Goal: Information Seeking & Learning: Check status

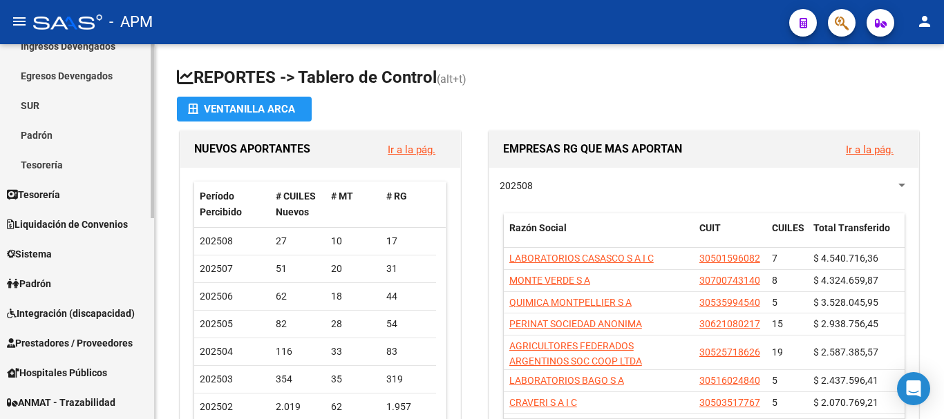
scroll to position [138, 0]
click at [75, 131] on link "Padrón" at bounding box center [77, 135] width 154 height 30
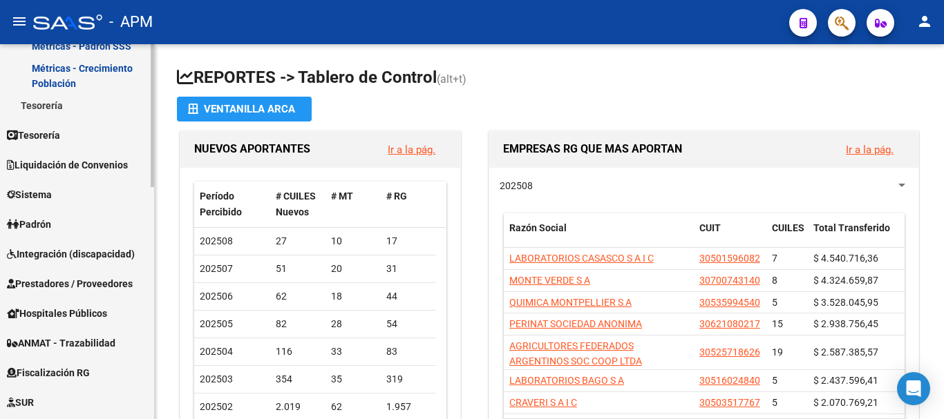
scroll to position [414, 0]
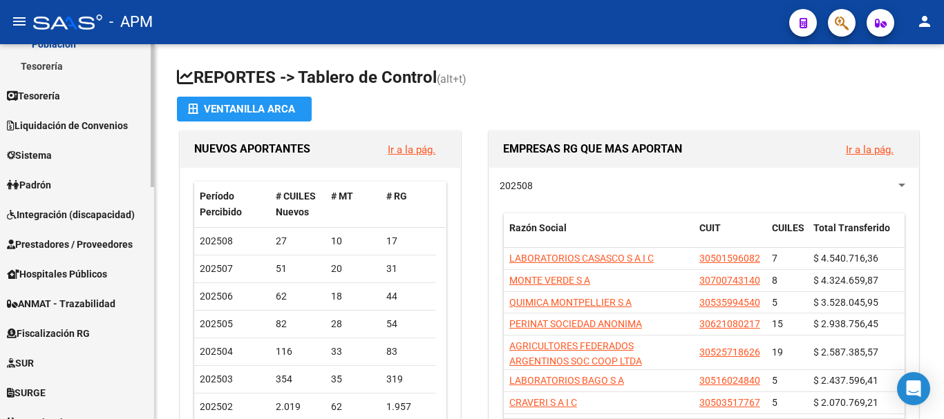
click at [79, 187] on link "Padrón" at bounding box center [77, 185] width 154 height 30
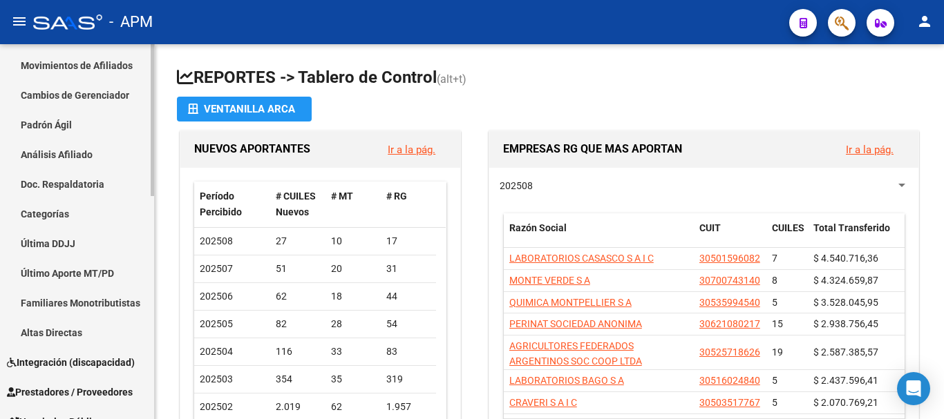
scroll to position [138, 0]
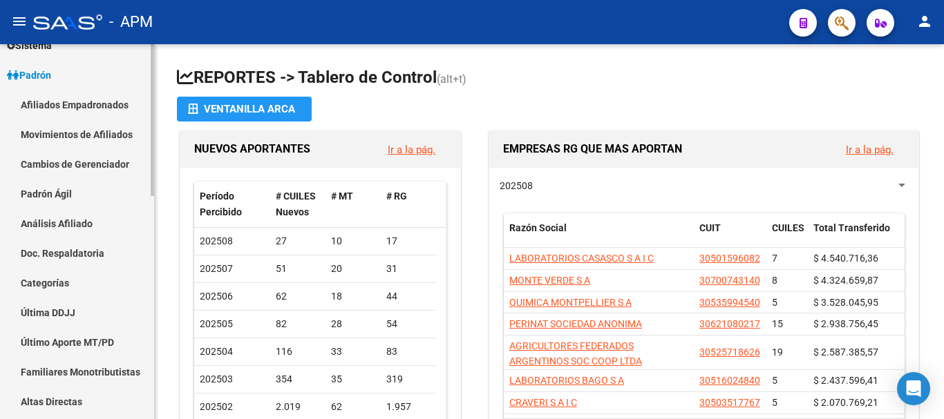
click at [100, 100] on link "Afiliados Empadronados" at bounding box center [77, 105] width 154 height 30
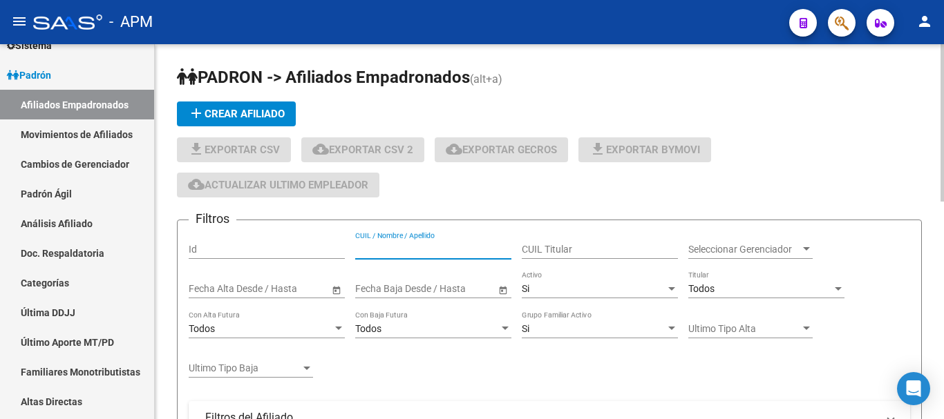
paste input "23998306)"
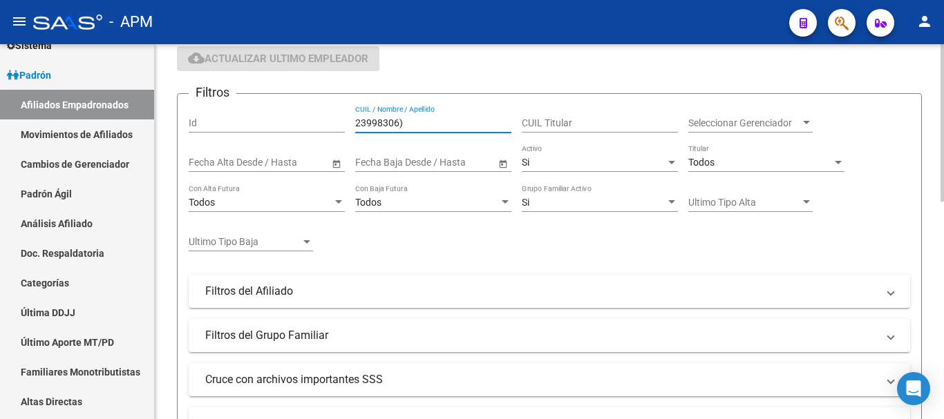
scroll to position [69, 0]
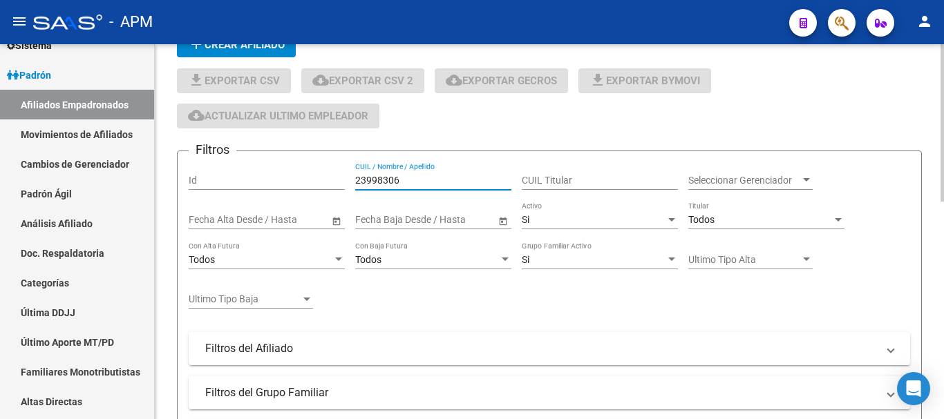
type input "23998306"
click at [651, 218] on div "Si" at bounding box center [594, 220] width 144 height 12
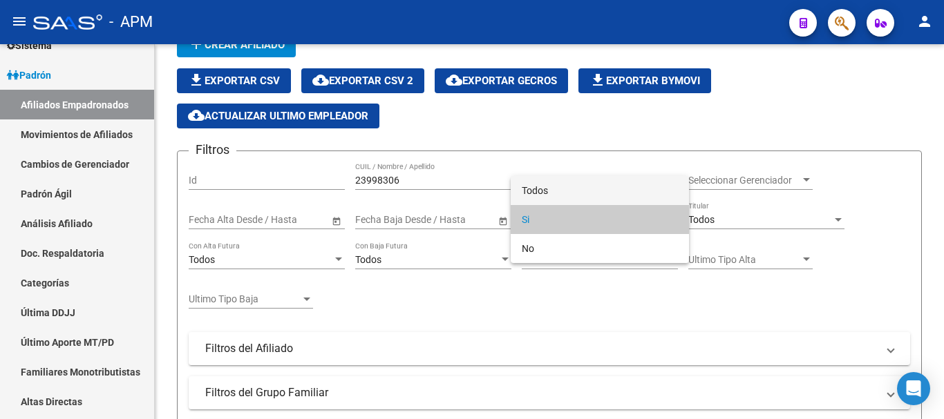
click at [634, 193] on span "Todos" at bounding box center [600, 190] width 156 height 29
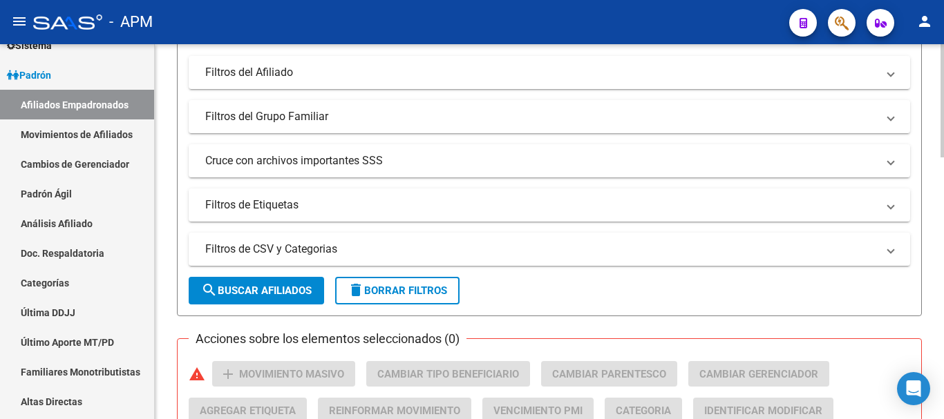
scroll to position [414, 0]
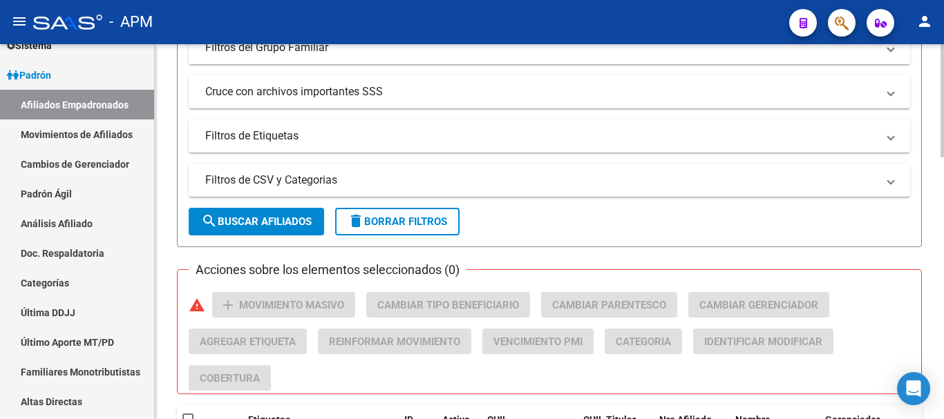
click at [280, 225] on span "search Buscar Afiliados" at bounding box center [256, 222] width 111 height 12
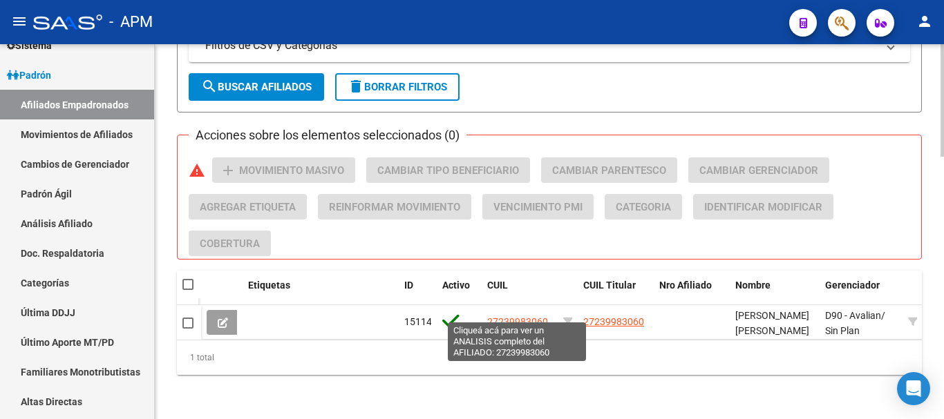
scroll to position [560, 0]
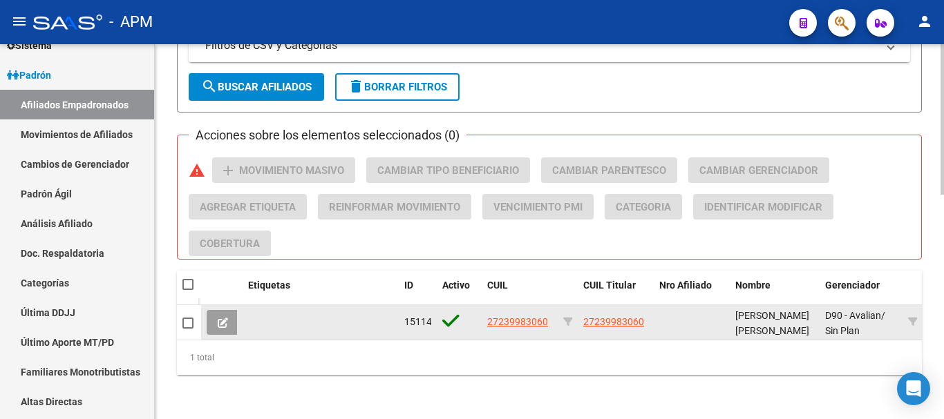
click at [233, 316] on button at bounding box center [223, 322] width 32 height 25
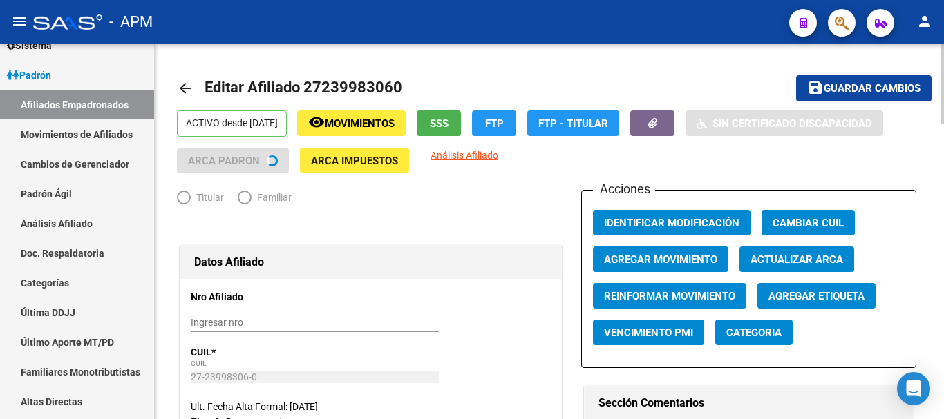
radio input "true"
type input "33-71450890-9"
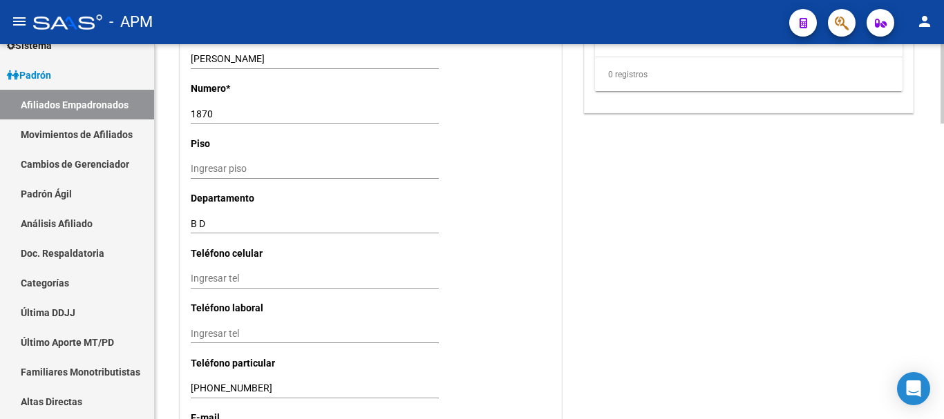
scroll to position [1403, 0]
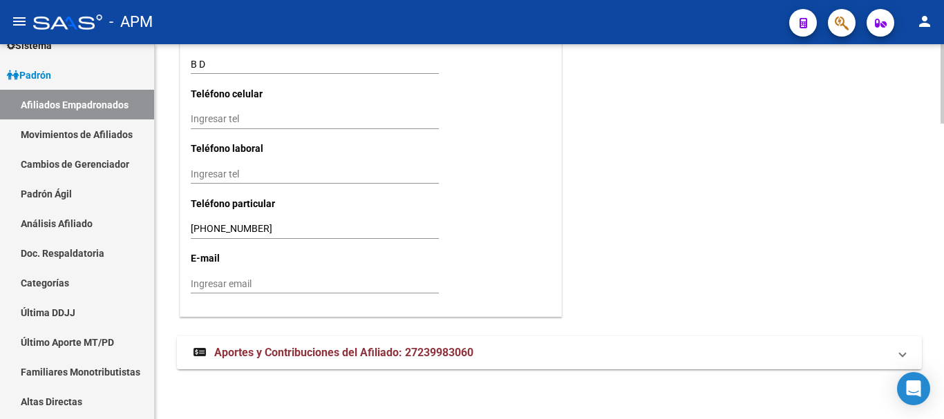
click at [448, 352] on span "Aportes y Contribuciones del Afiliado: 27239983060" at bounding box center [343, 352] width 259 height 13
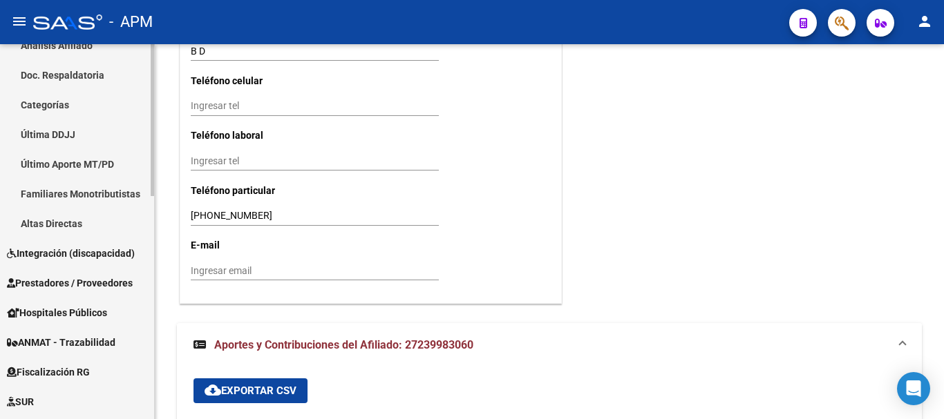
scroll to position [414, 0]
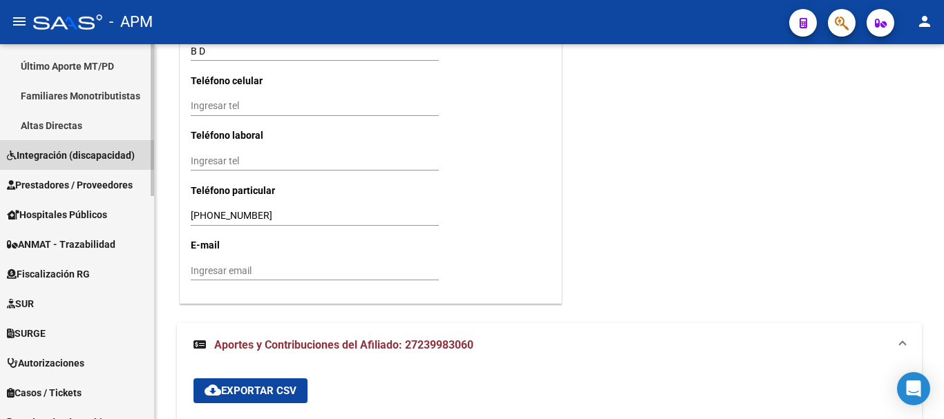
click at [73, 160] on span "Integración (discapacidad)" at bounding box center [71, 155] width 128 height 15
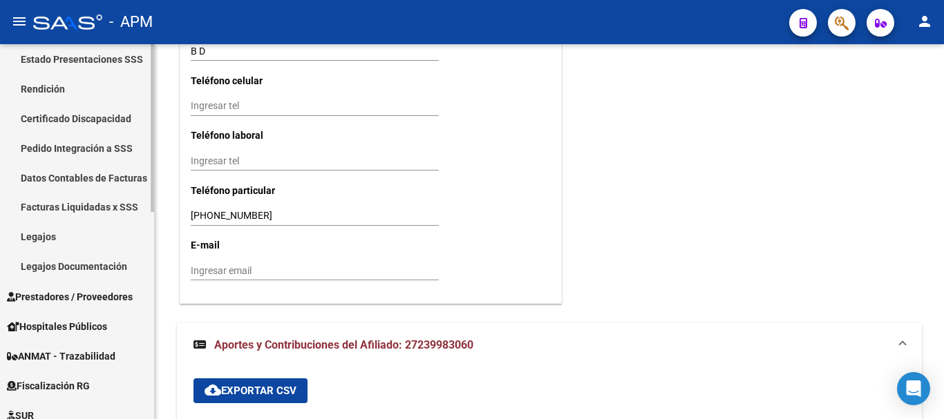
scroll to position [345, 0]
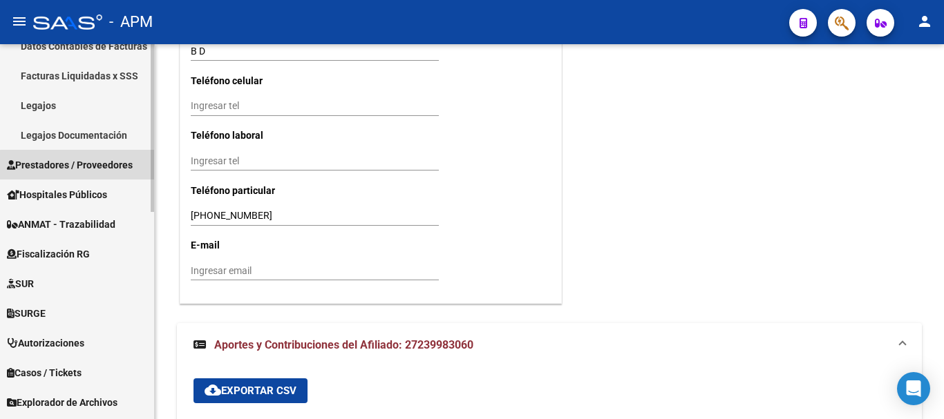
click at [91, 166] on span "Prestadores / Proveedores" at bounding box center [70, 165] width 126 height 15
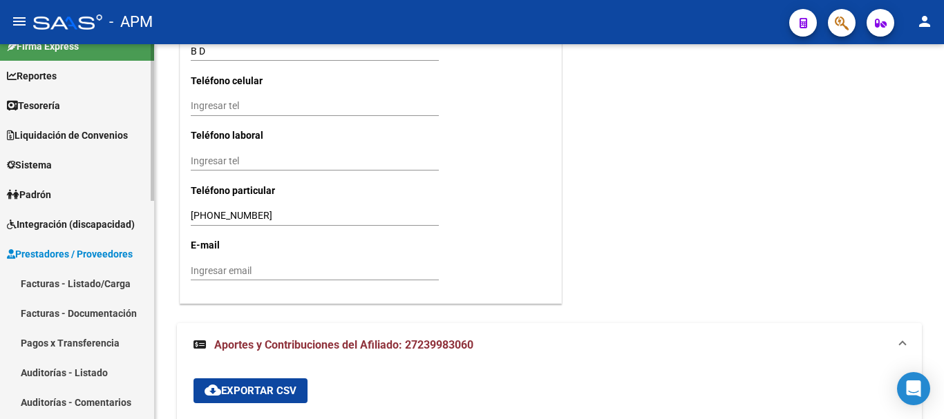
scroll to position [0, 0]
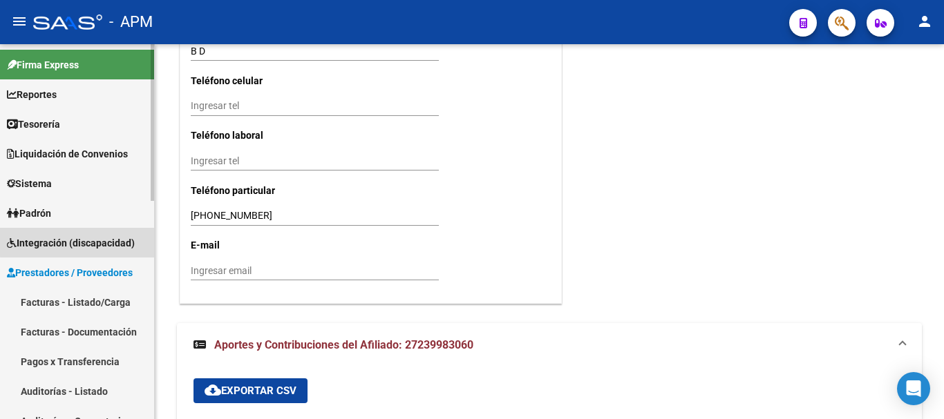
click at [125, 239] on span "Integración (discapacidad)" at bounding box center [71, 243] width 128 height 15
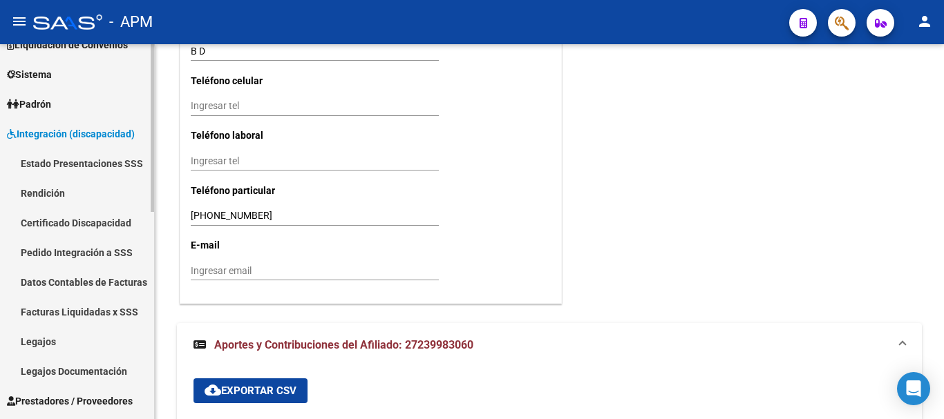
scroll to position [138, 0]
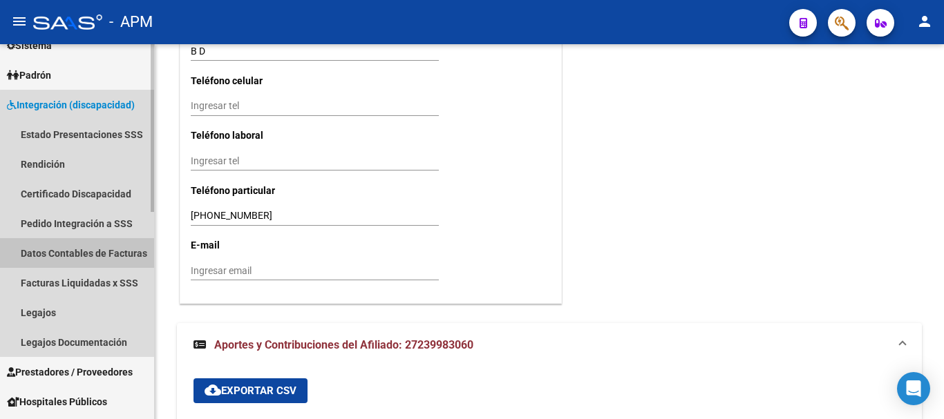
click at [108, 247] on link "Datos Contables de Facturas" at bounding box center [77, 253] width 154 height 30
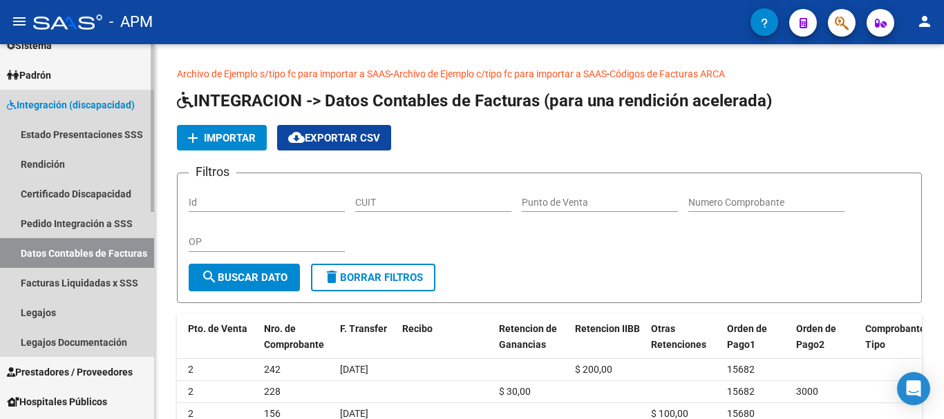
click at [70, 98] on span "Integración (discapacidad)" at bounding box center [71, 104] width 128 height 15
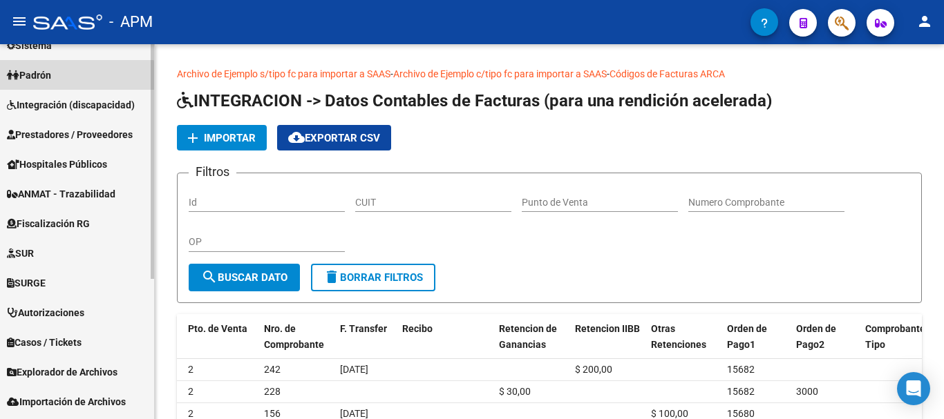
click at [65, 77] on link "Padrón" at bounding box center [77, 75] width 154 height 30
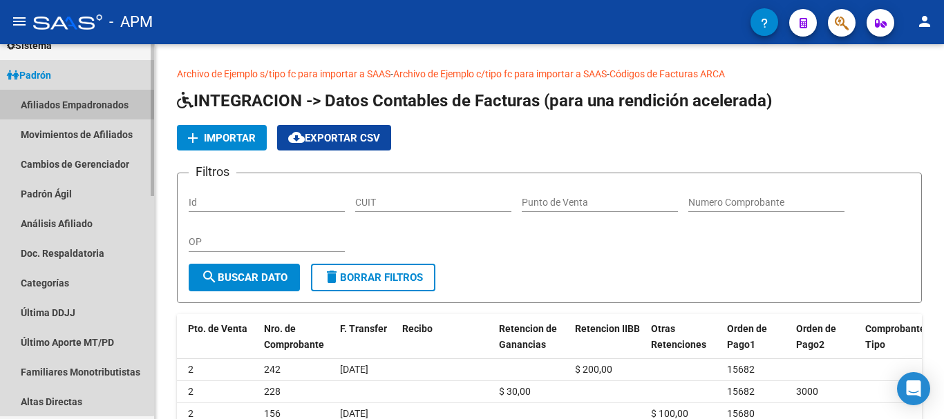
click at [61, 100] on link "Afiliados Empadronados" at bounding box center [77, 105] width 154 height 30
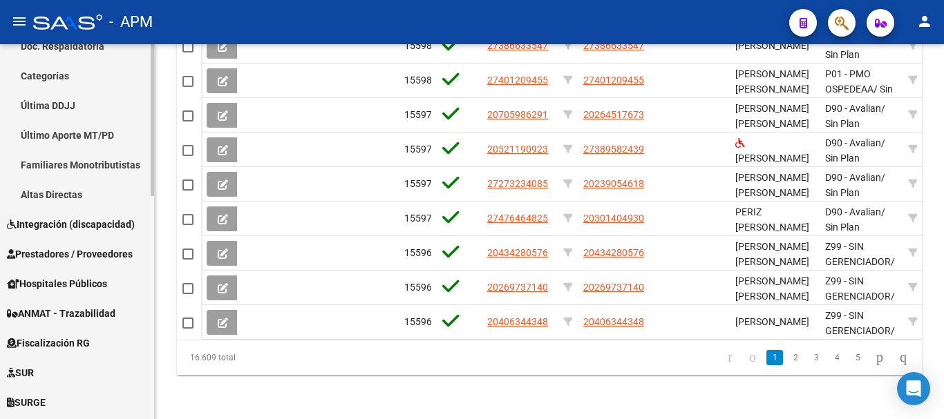
scroll to position [414, 0]
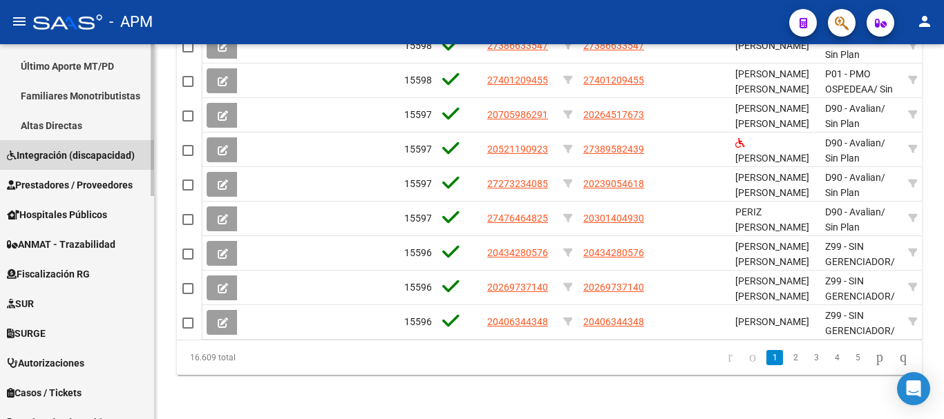
click at [72, 150] on span "Integración (discapacidad)" at bounding box center [71, 155] width 128 height 15
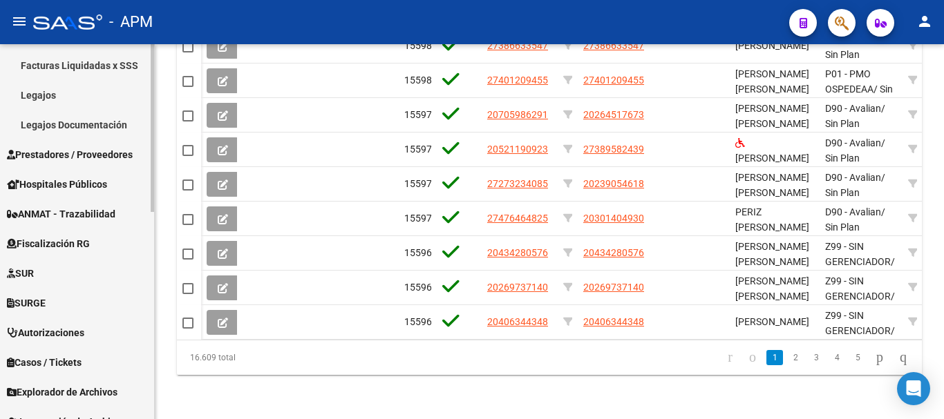
scroll to position [276, 0]
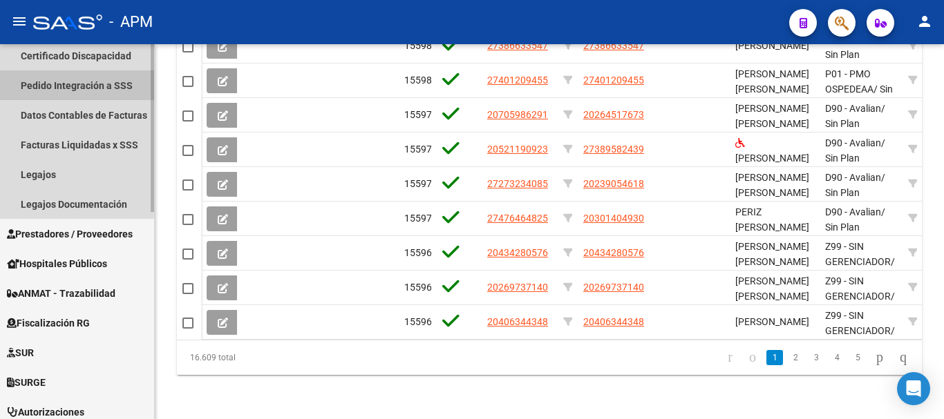
click at [98, 91] on link "Pedido Integración a SSS" at bounding box center [77, 85] width 154 height 30
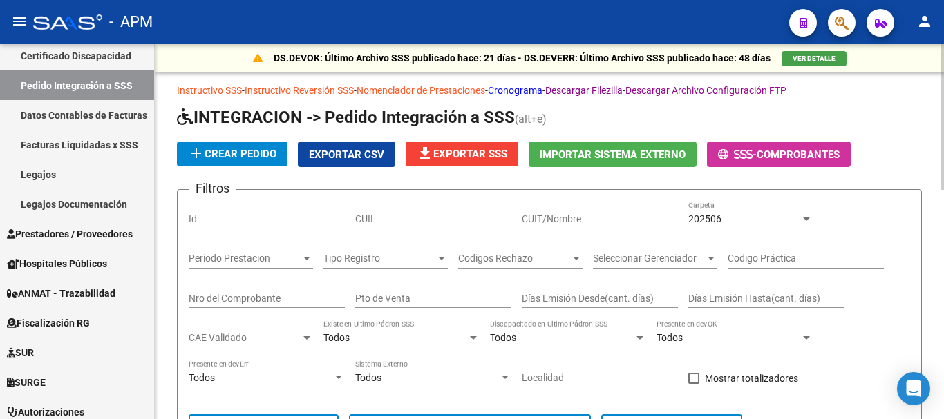
click at [609, 204] on div "CUIT/Nombre" at bounding box center [600, 215] width 156 height 28
